Goal: Find specific page/section: Find specific page/section

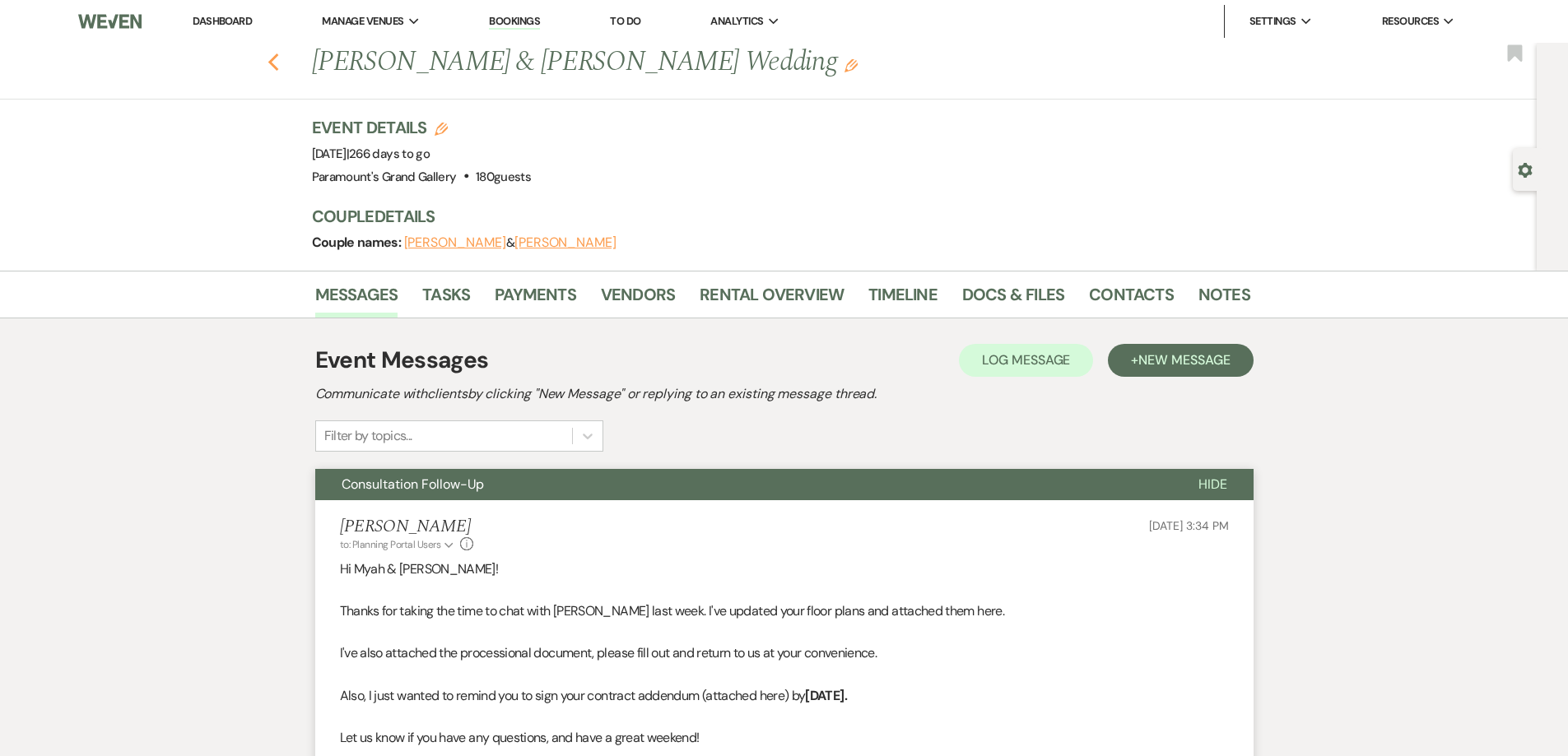
click at [280, 65] on icon "Previous" at bounding box center [273, 62] width 12 height 20
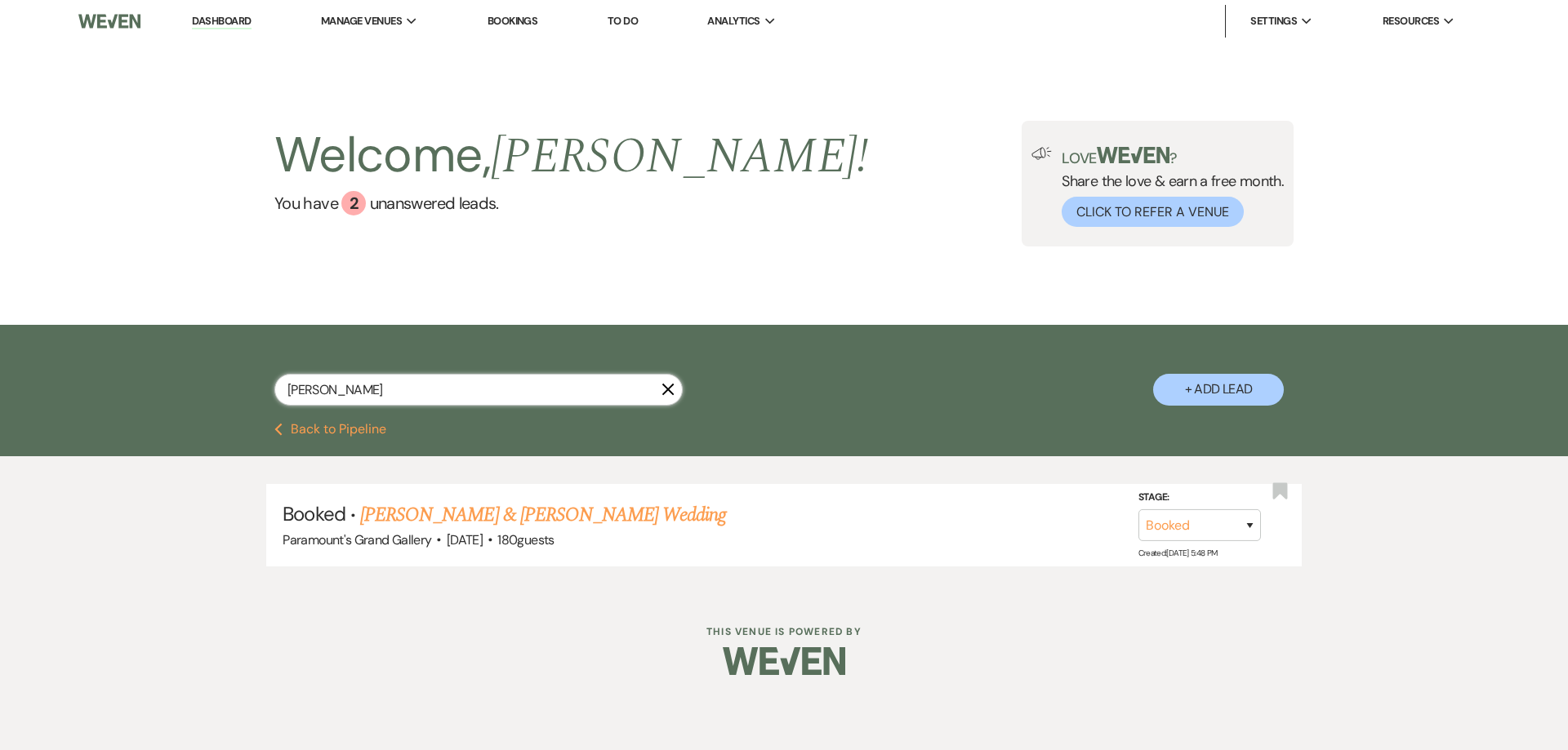
drag, startPoint x: 180, startPoint y: 394, endPoint x: 166, endPoint y: 394, distance: 14.0
click at [166, 394] on div "[PERSON_NAME] X + Add Lead" at bounding box center [784, 374] width 1568 height 98
type input "schl"
click at [398, 507] on link "[PERSON_NAME] & [PERSON_NAME] Wedding" at bounding box center [543, 515] width 365 height 30
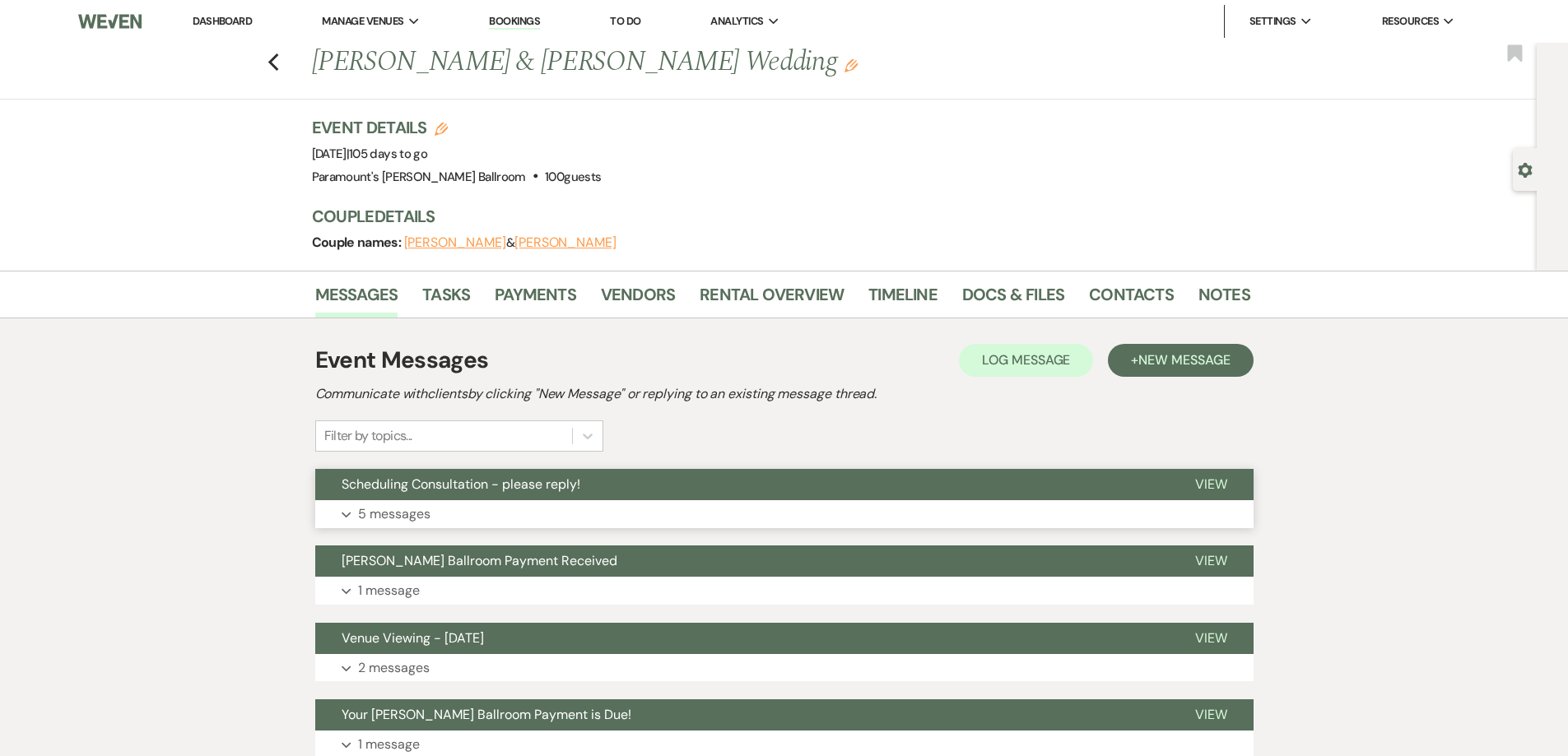
click at [463, 481] on span "Scheduling Consultation - please reply!" at bounding box center [460, 484] width 239 height 18
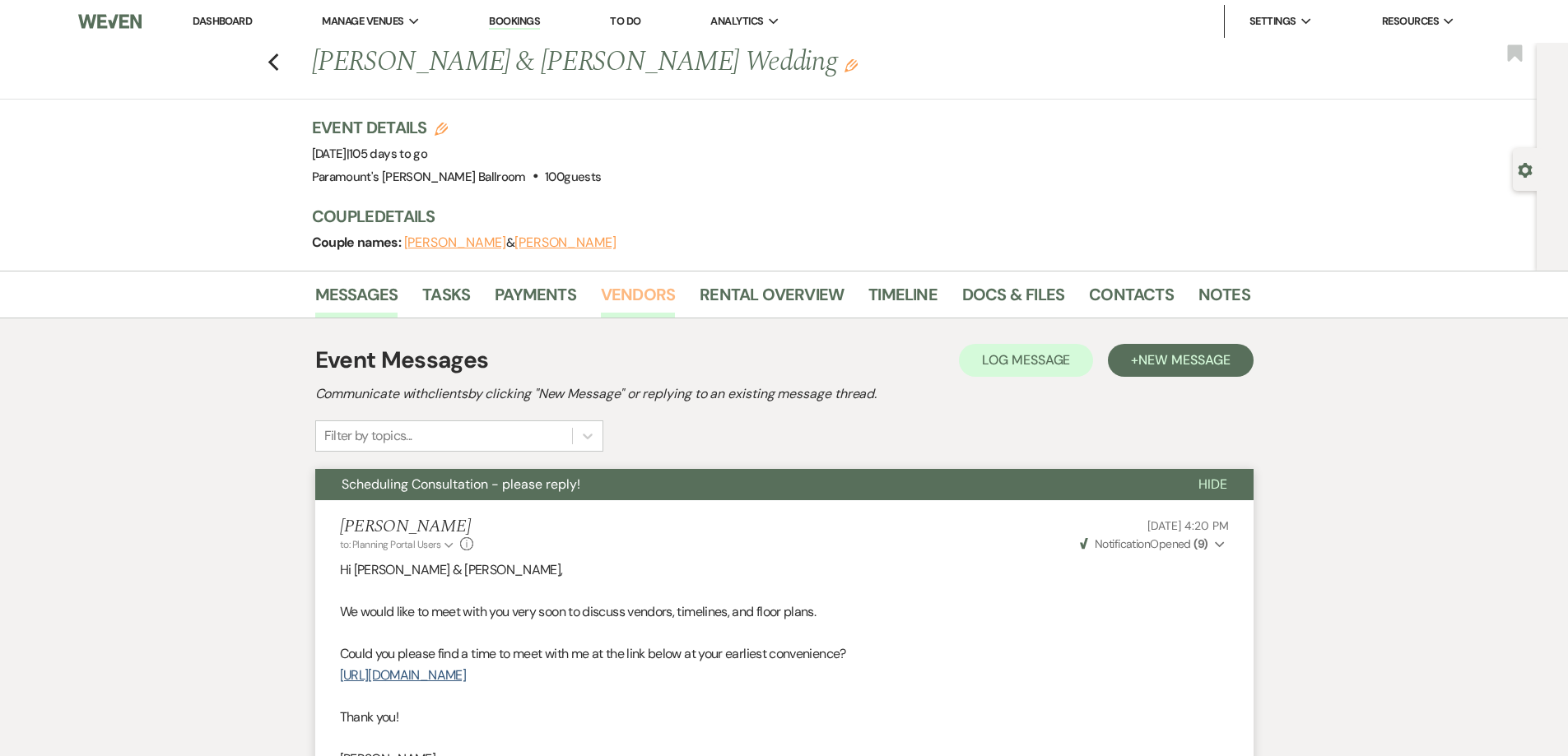
click at [645, 290] on link "Vendors" at bounding box center [638, 299] width 74 height 36
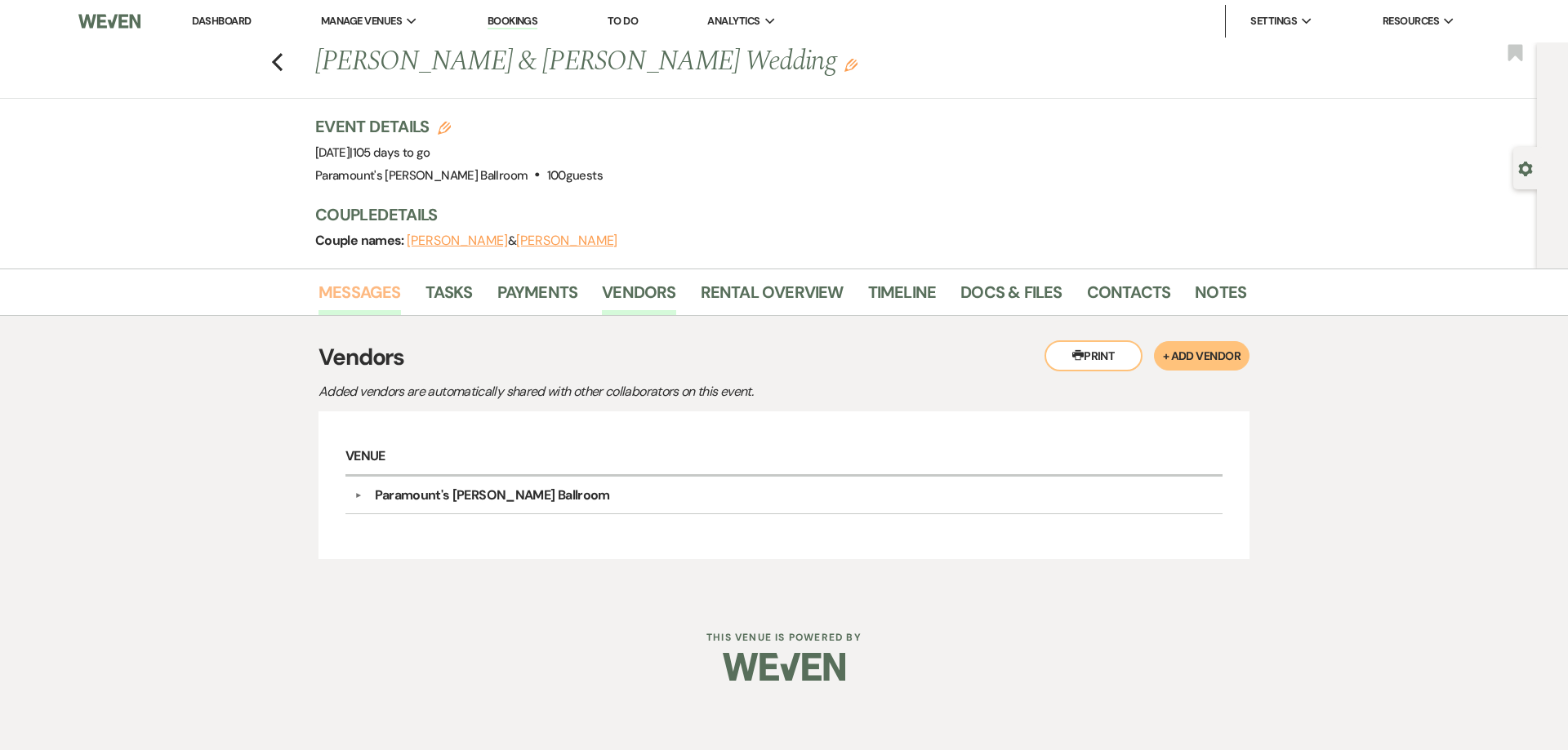
click at [391, 287] on link "Messages" at bounding box center [359, 297] width 82 height 36
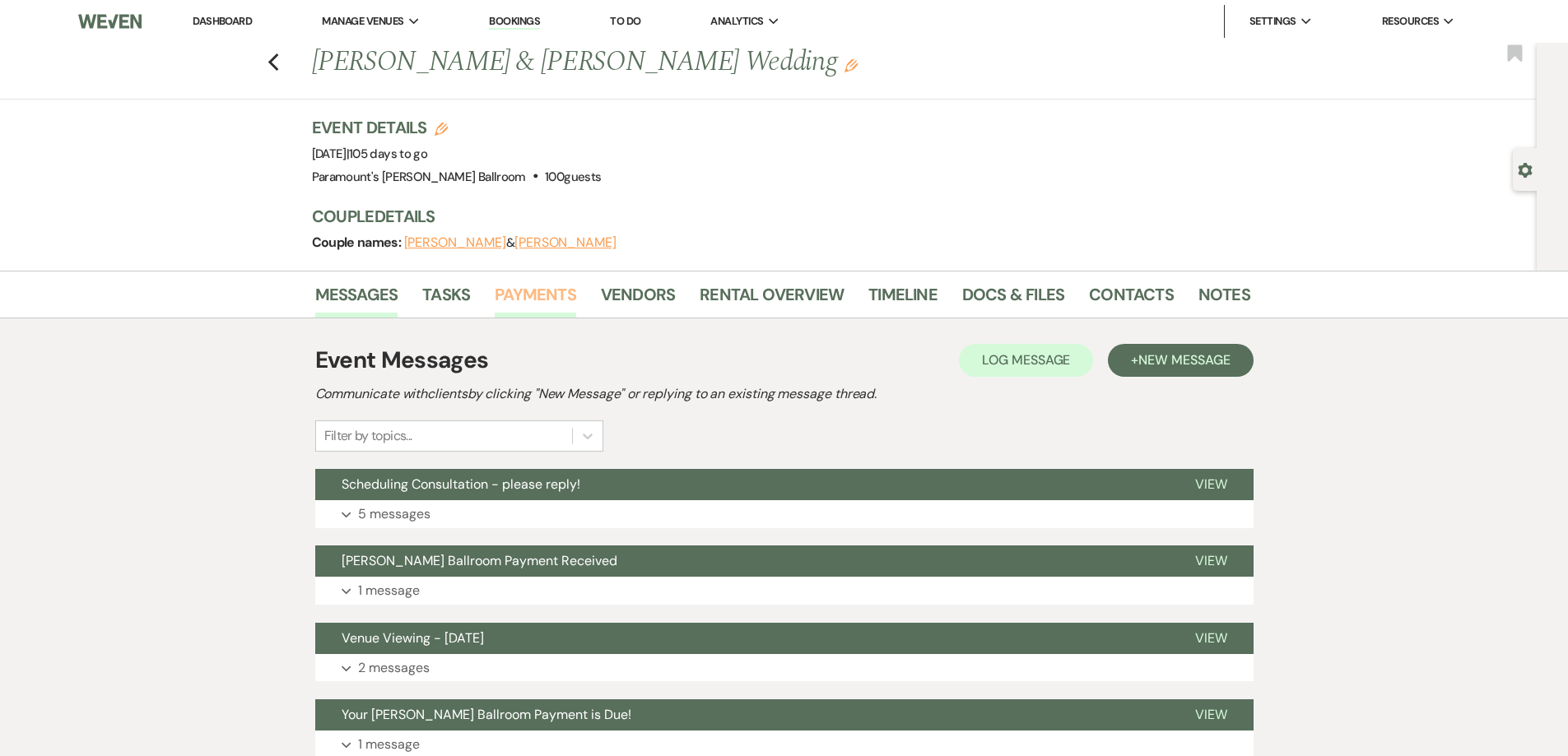
click at [524, 302] on link "Payments" at bounding box center [536, 299] width 82 height 36
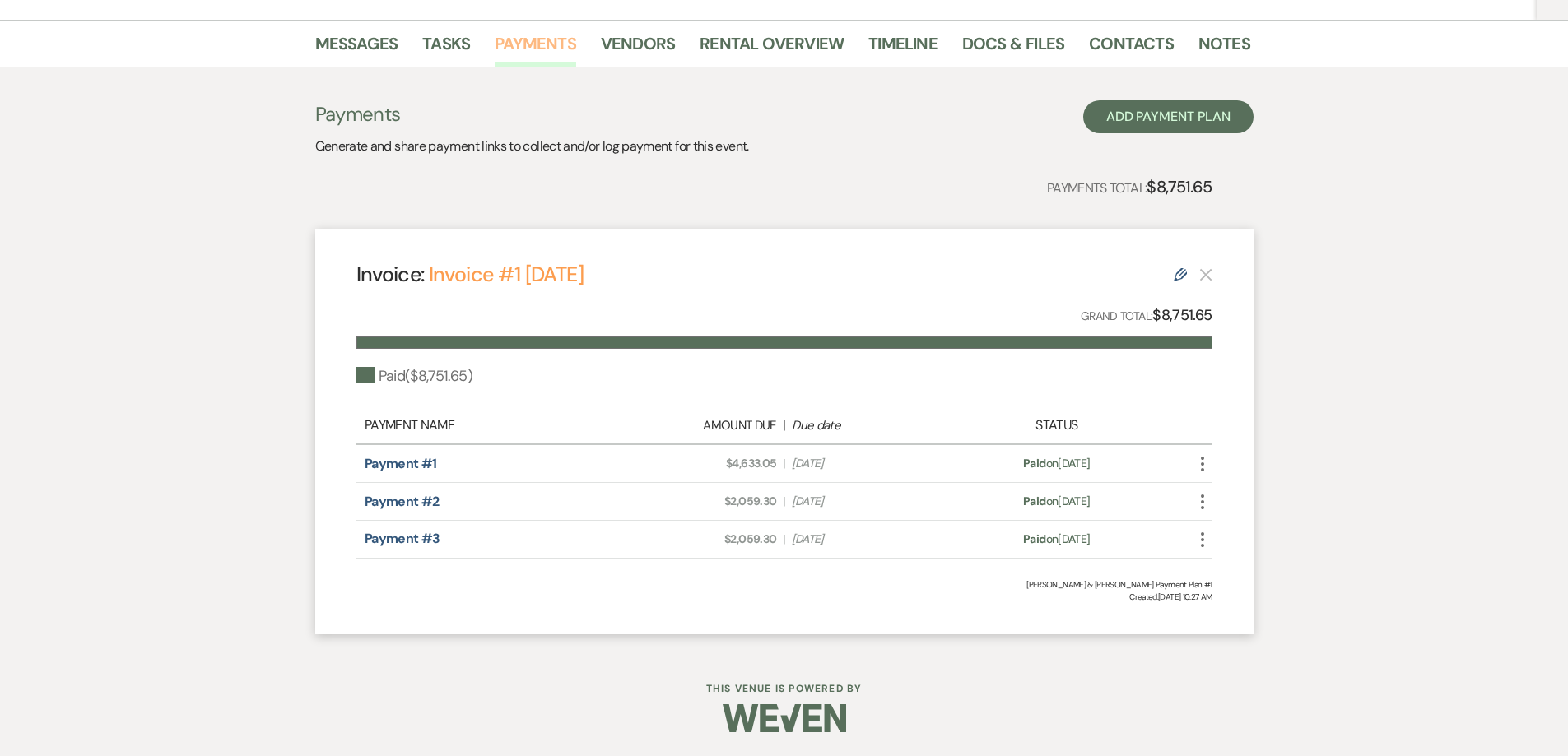
scroll to position [252, 0]
click at [454, 42] on link "Tasks" at bounding box center [445, 47] width 47 height 36
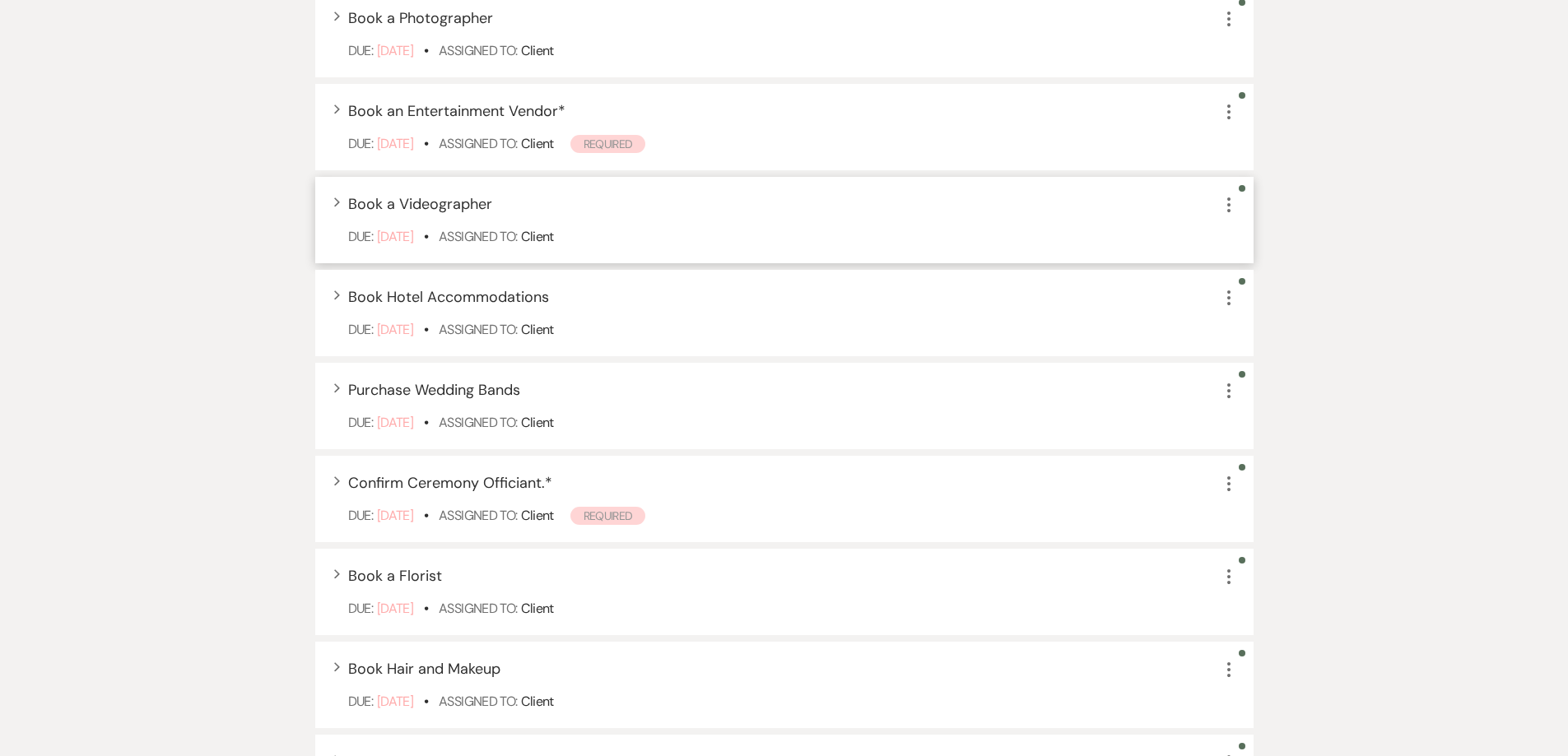
scroll to position [165, 0]
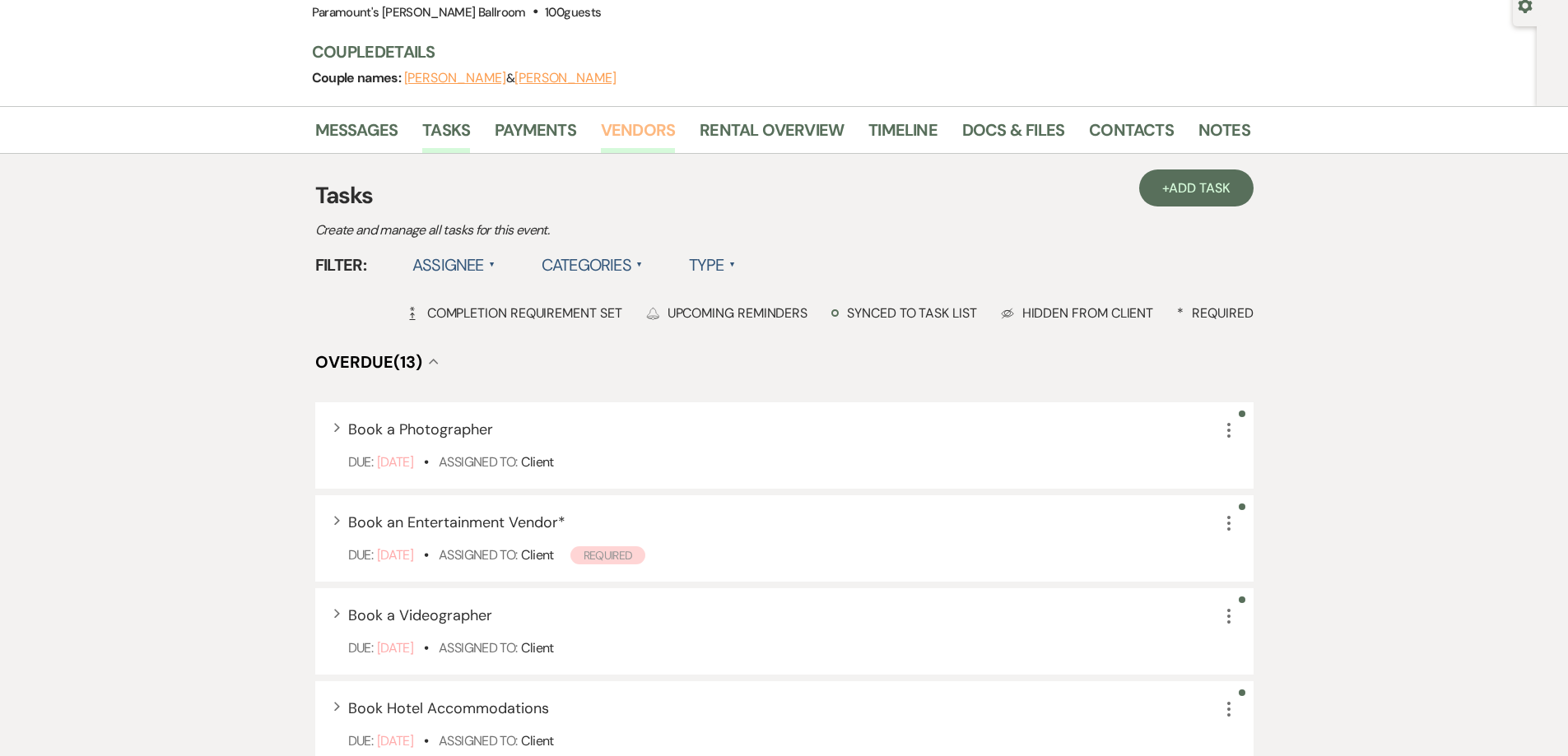
click at [658, 125] on link "Vendors" at bounding box center [638, 135] width 74 height 36
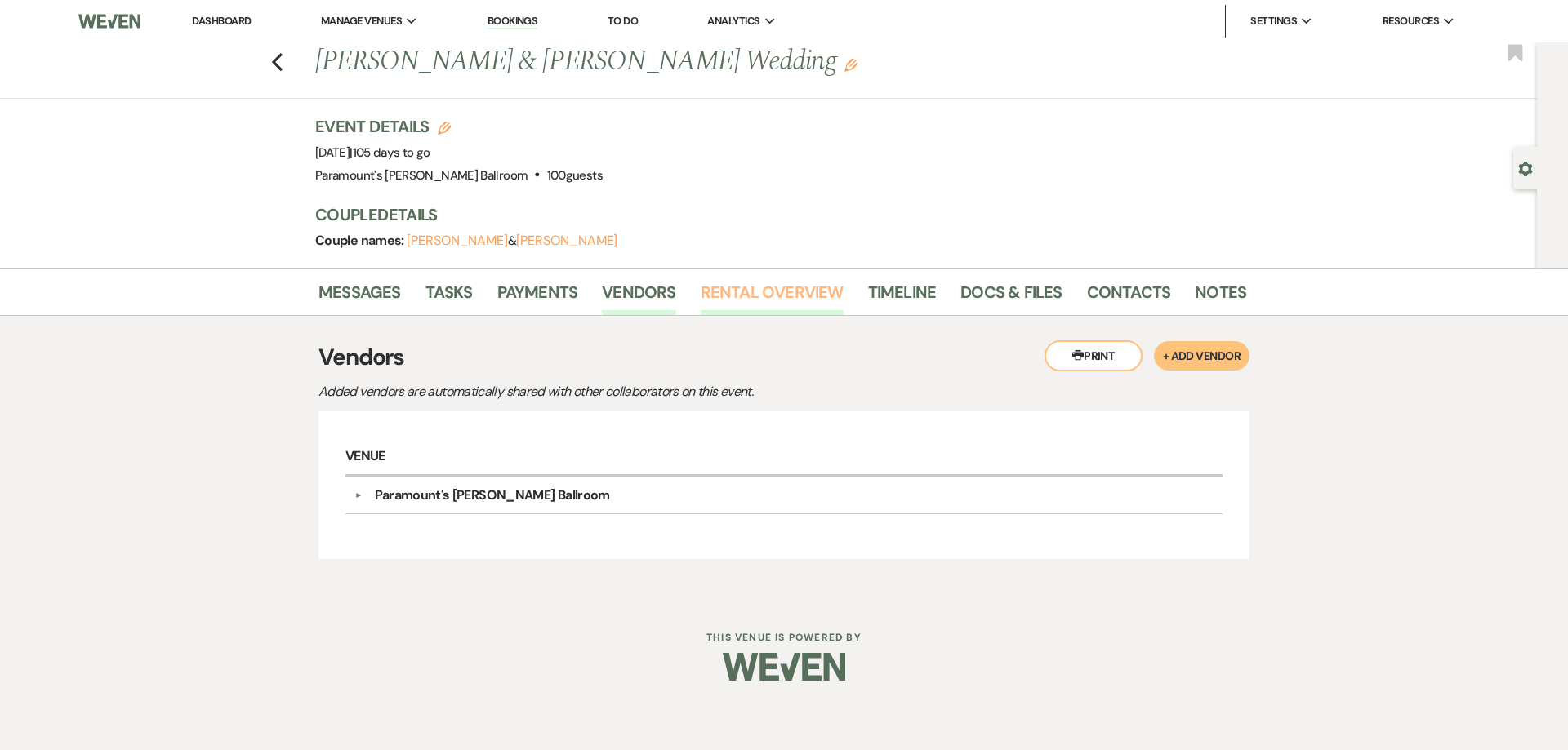
click at [741, 303] on link "Rental Overview" at bounding box center [772, 297] width 143 height 36
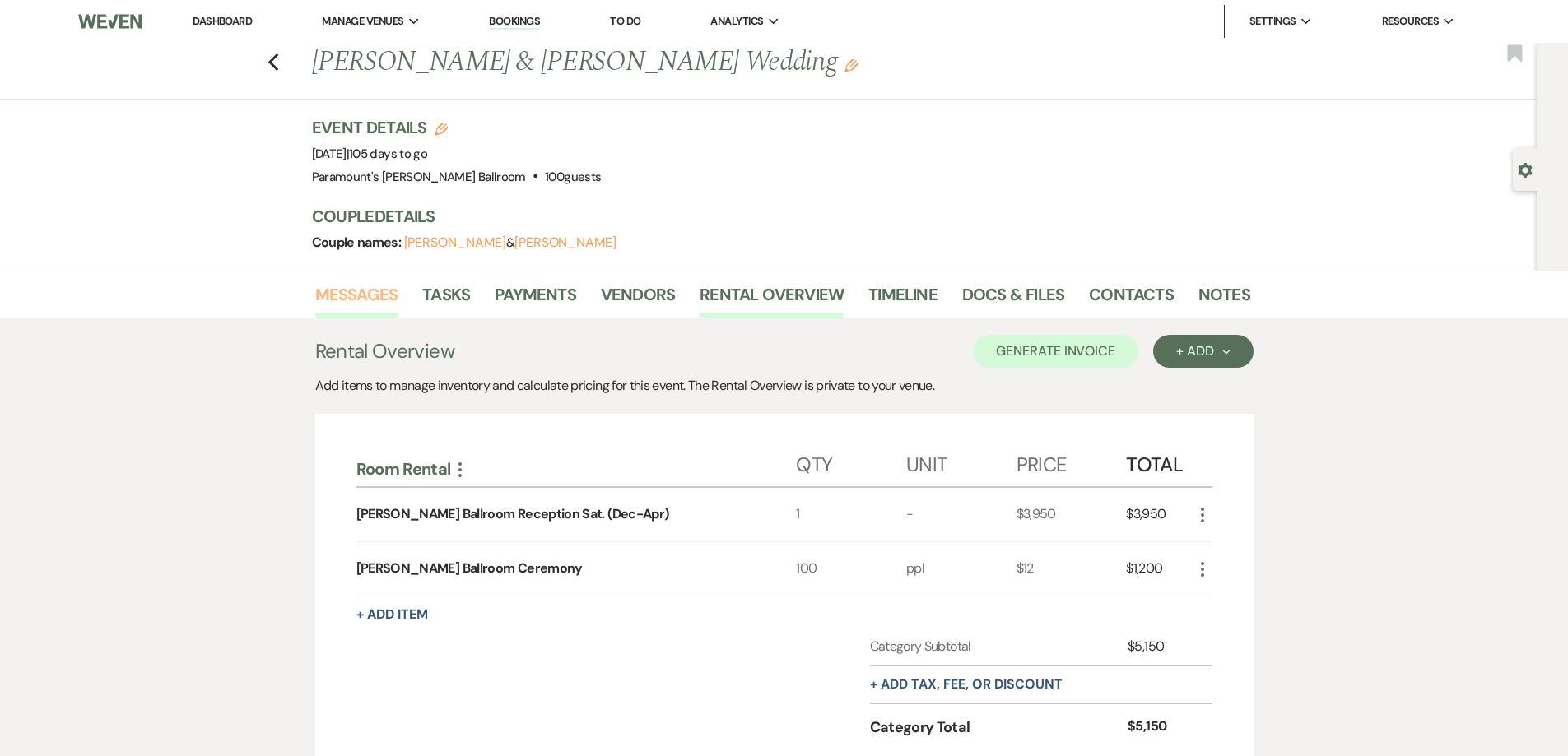
click at [377, 299] on link "Messages" at bounding box center [356, 299] width 83 height 36
